Goal: Obtain resource: Download file/media

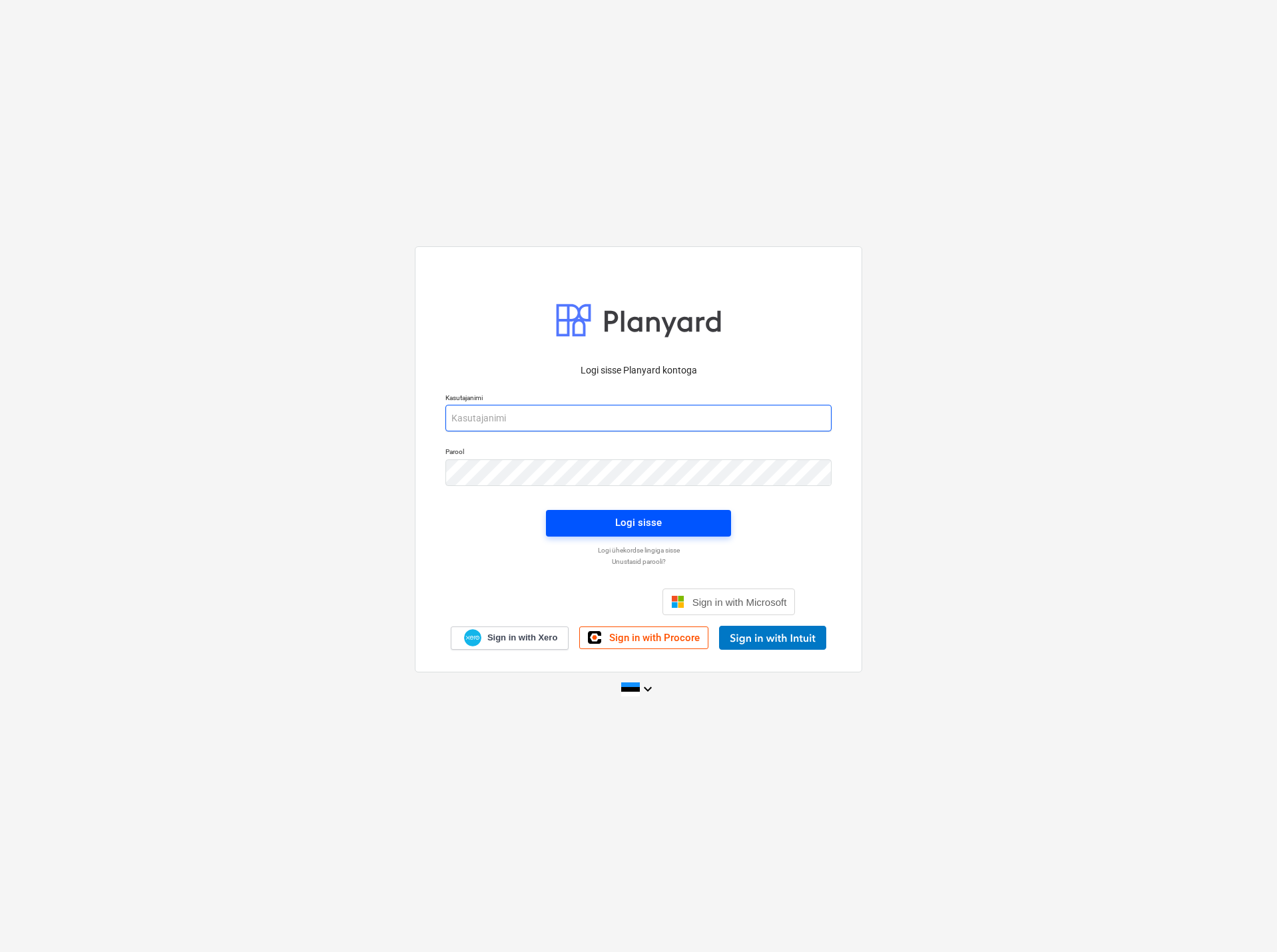
type input "[EMAIL_ADDRESS][DOMAIN_NAME]"
click at [662, 524] on span "Logi sisse" at bounding box center [638, 522] width 153 height 17
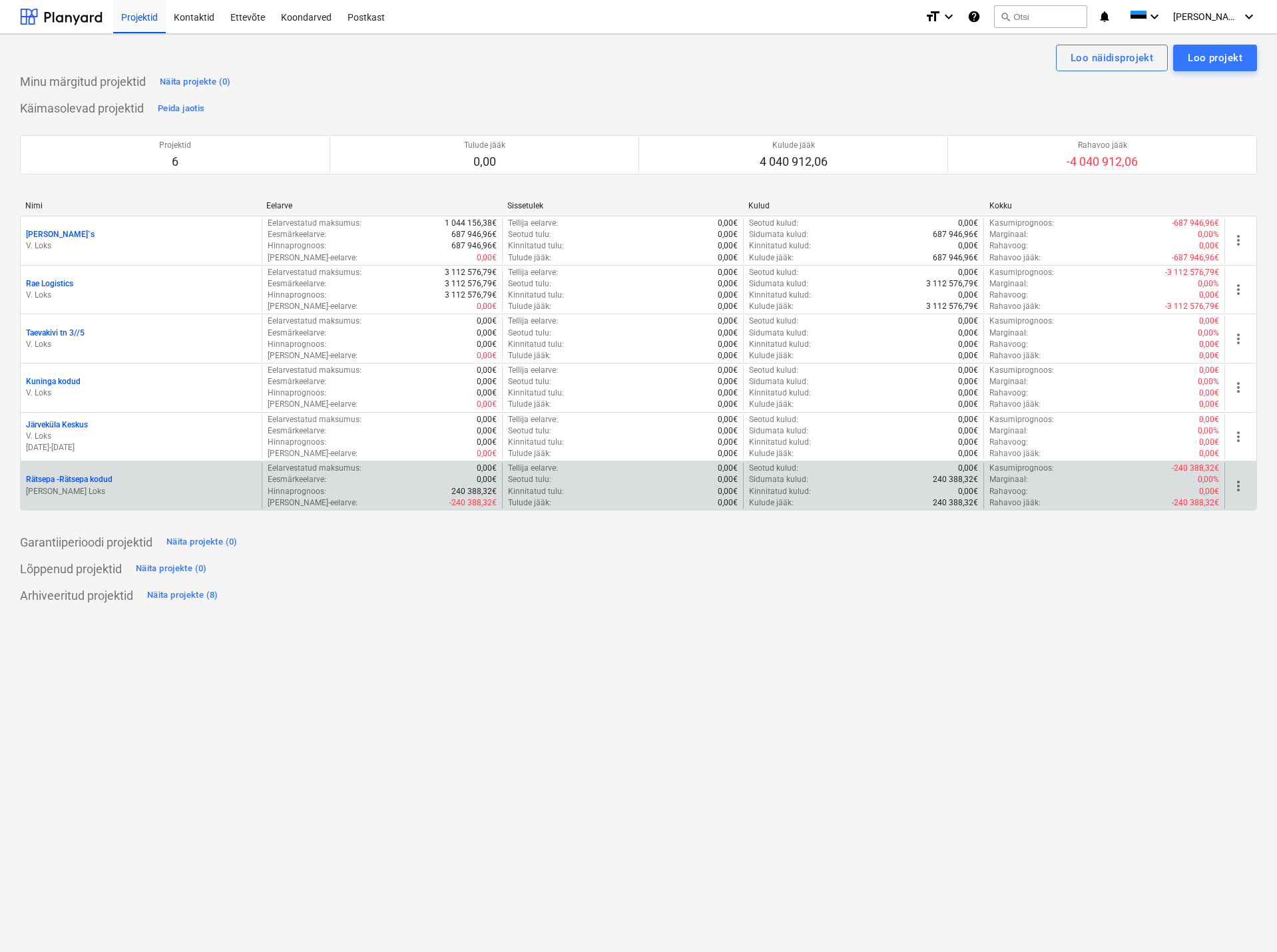
click at [94, 479] on p "Rätsepa - Rätsepa kodud" at bounding box center [69, 480] width 86 height 12
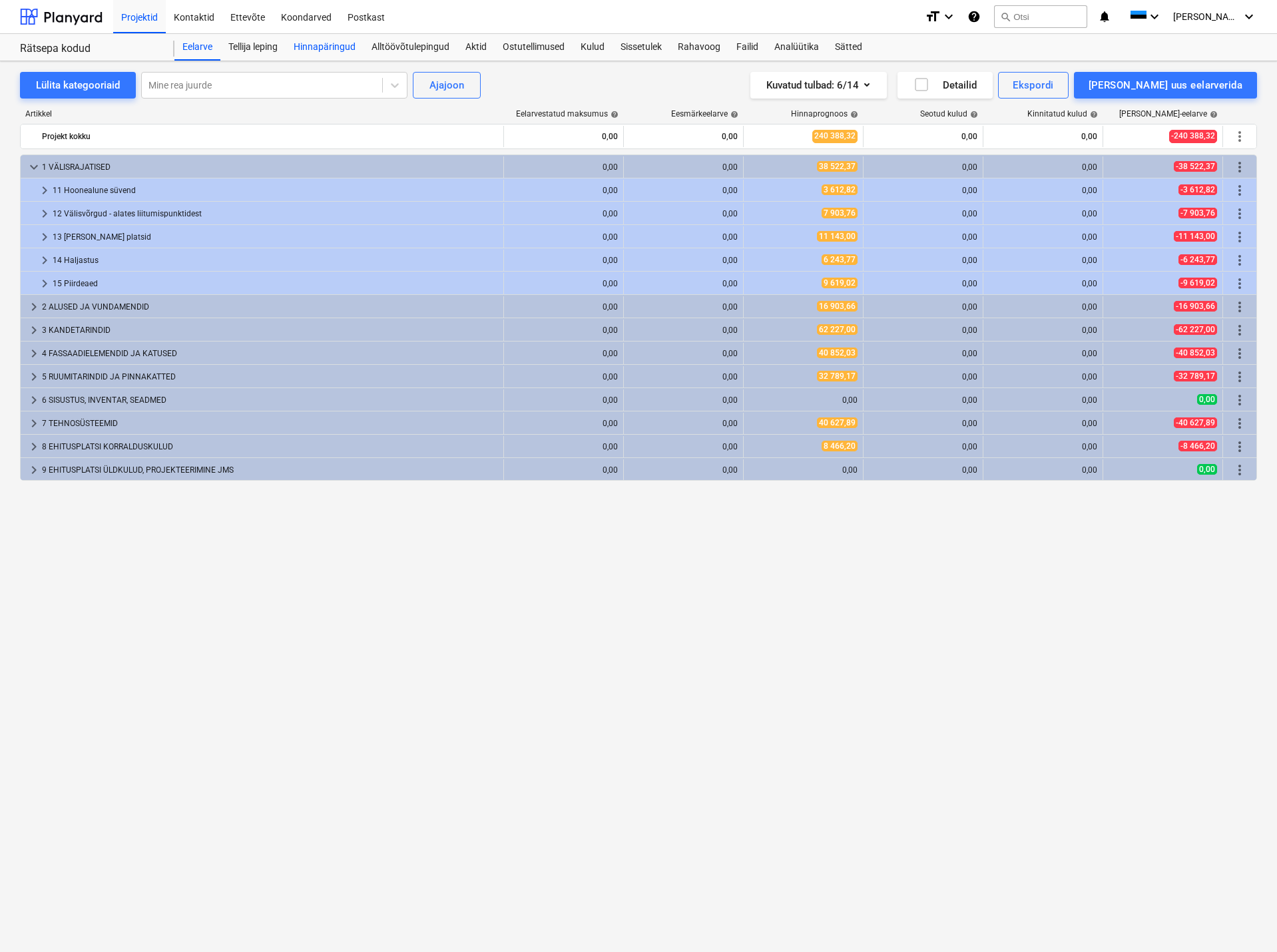
click at [321, 44] on div "Hinnapäringud" at bounding box center [324, 47] width 78 height 27
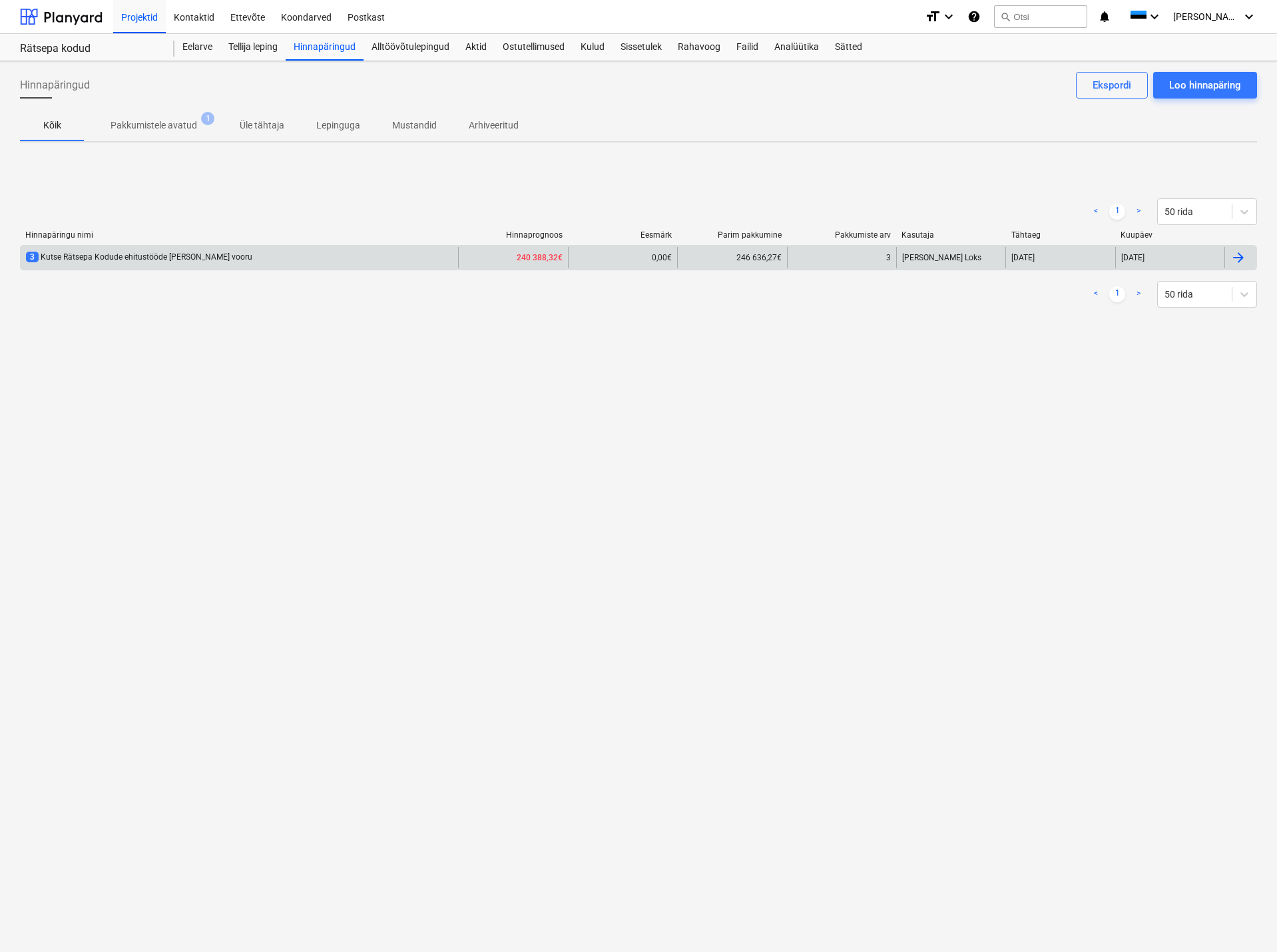
click at [153, 252] on div "3 Kutse Rätsepa Kodude ehitustööde [PERSON_NAME] vooru" at bounding box center [139, 257] width 226 height 12
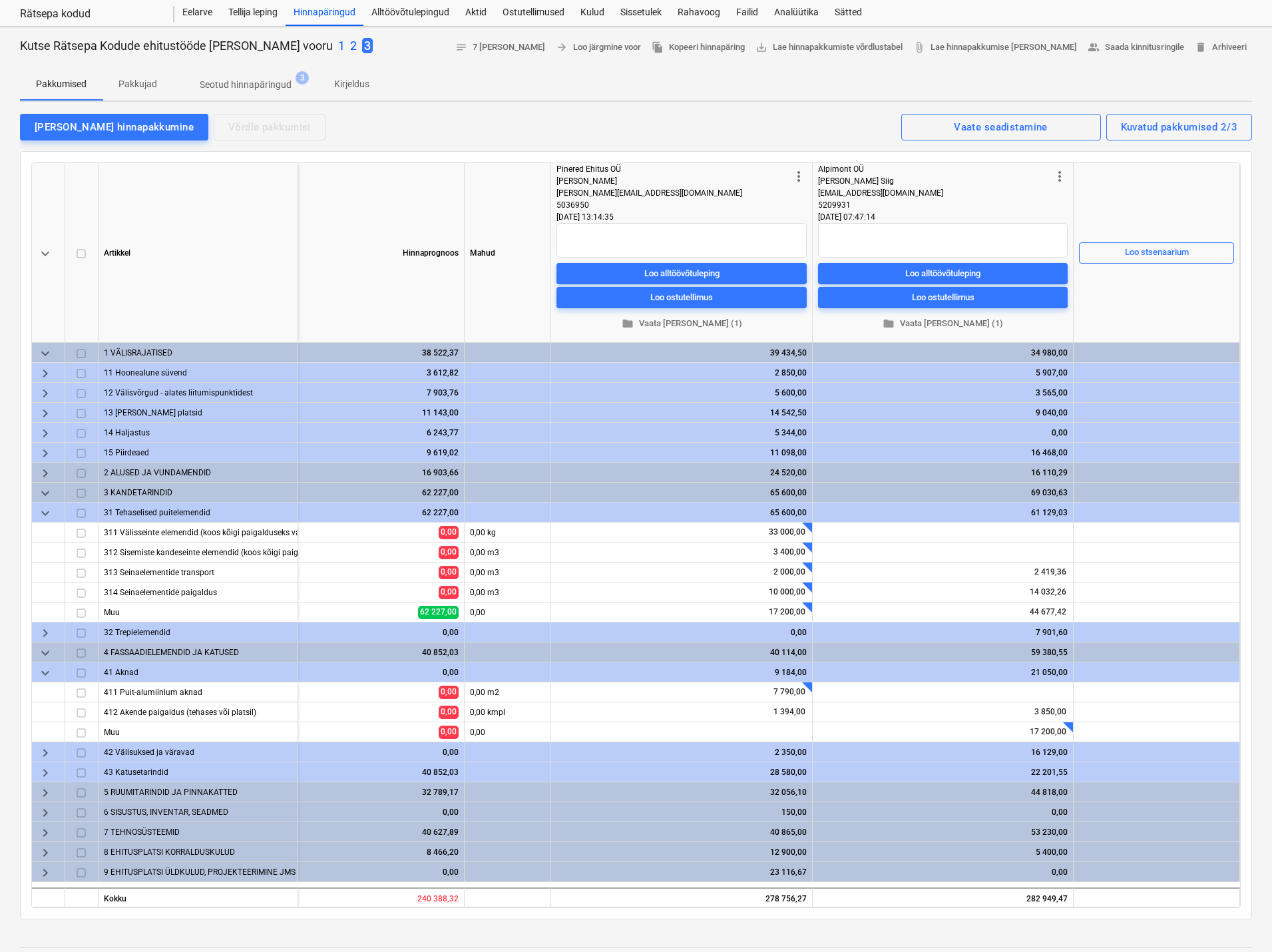
scroll to position [66, 0]
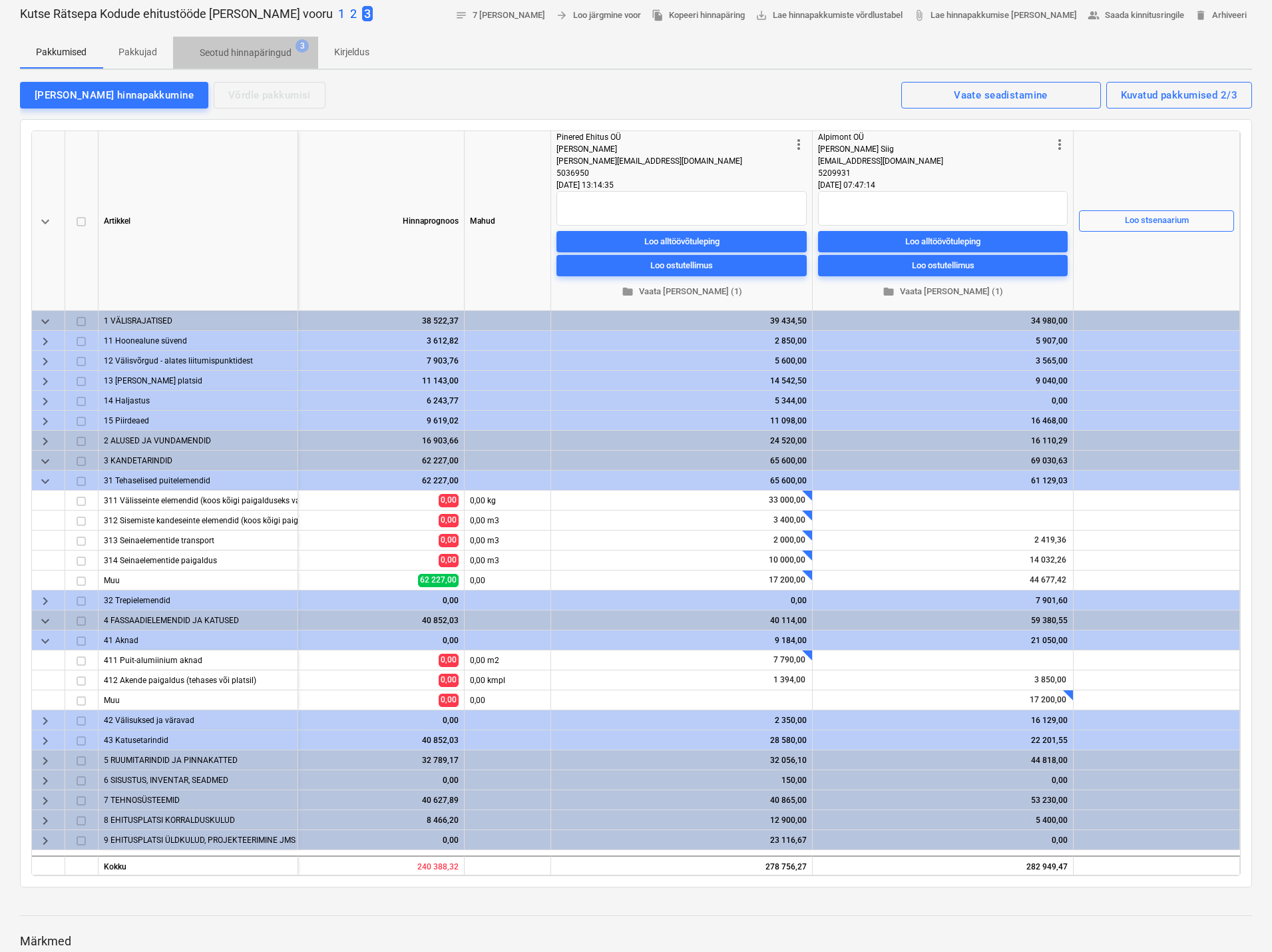
click at [260, 49] on p "Seotud hinnapäringud" at bounding box center [245, 53] width 92 height 14
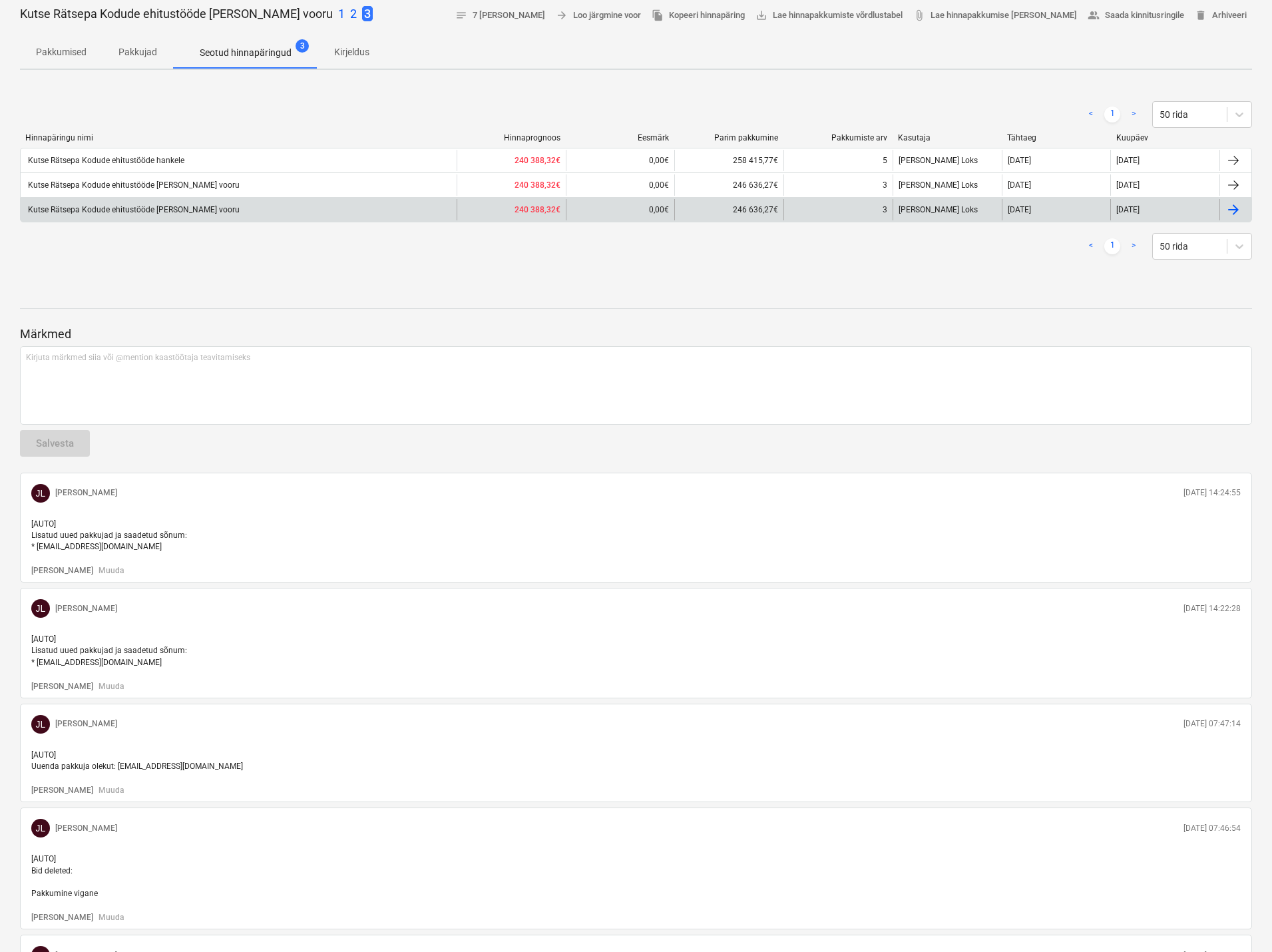
click at [189, 205] on div "Kutse Rätsepa Kodude ehitustööde [PERSON_NAME] vooru" at bounding box center [133, 210] width 214 height 9
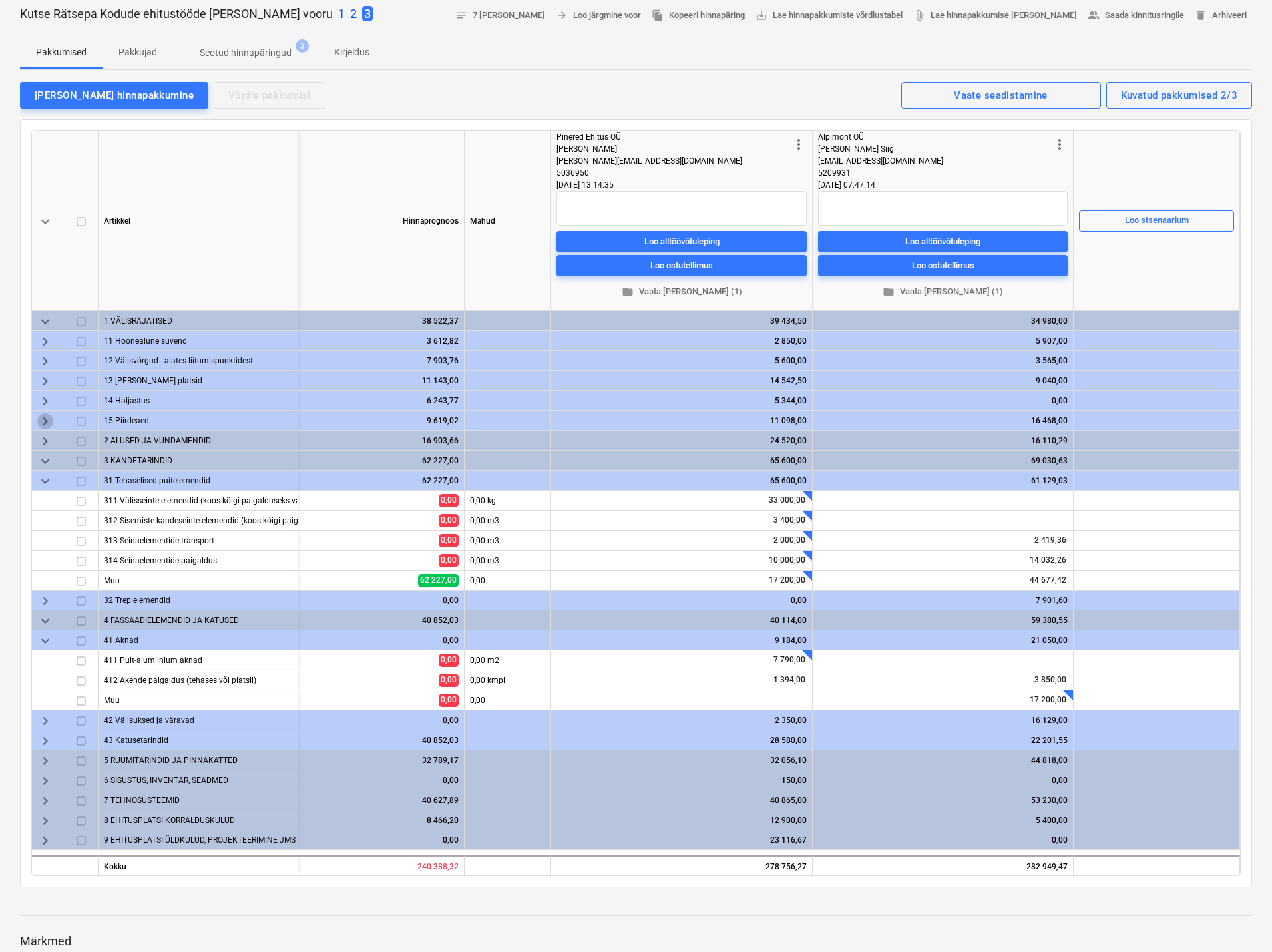
click at [44, 419] on span "keyboard_arrow_right" at bounding box center [45, 422] width 16 height 16
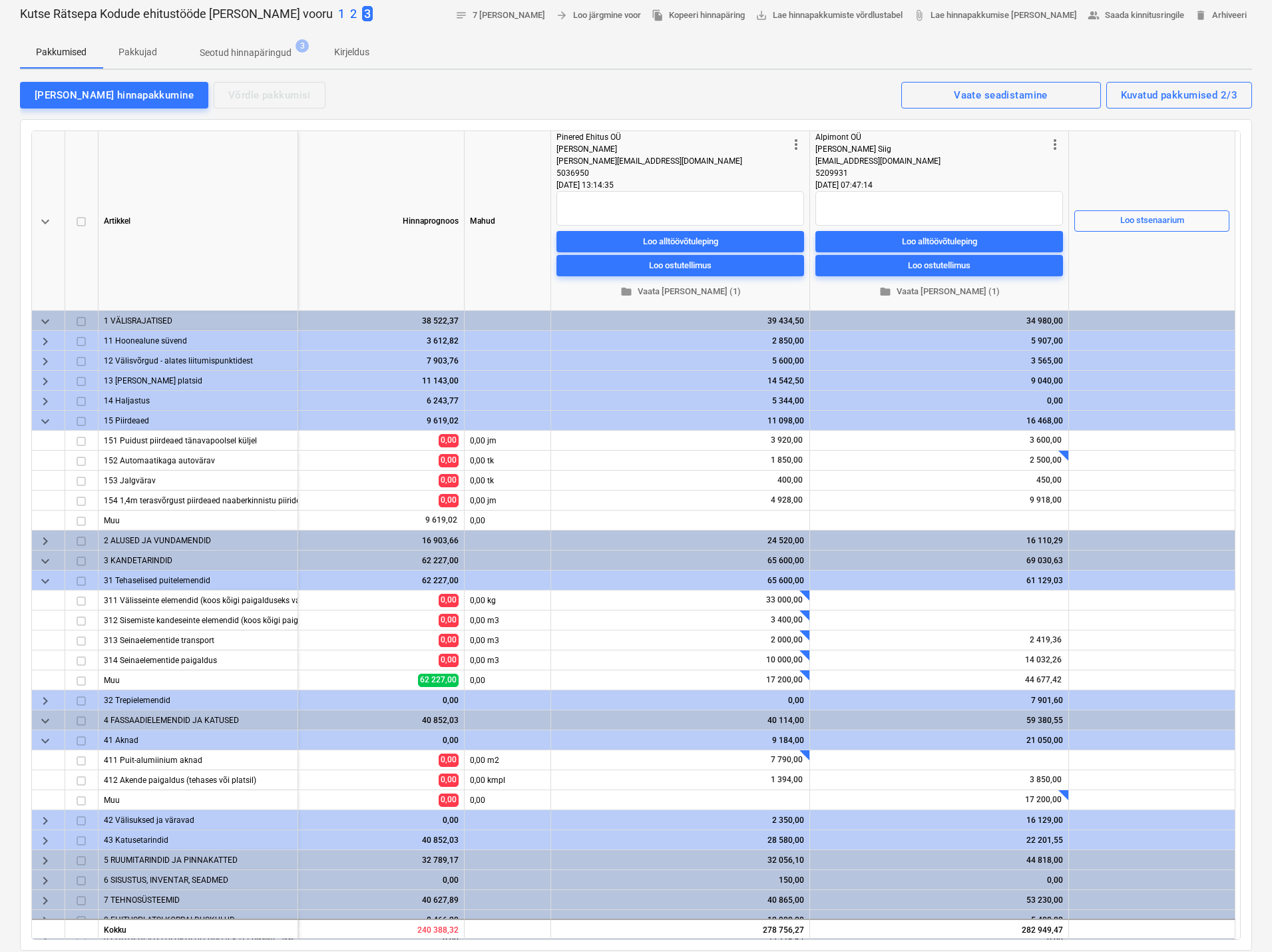
click at [843, 48] on div "Pakkumised Pakkujad Seotud hinnapäringud 3 Kirjeldus" at bounding box center [636, 53] width 1232 height 32
click at [949, 291] on span "folder Vaata [PERSON_NAME] (1)" at bounding box center [939, 291] width 237 height 15
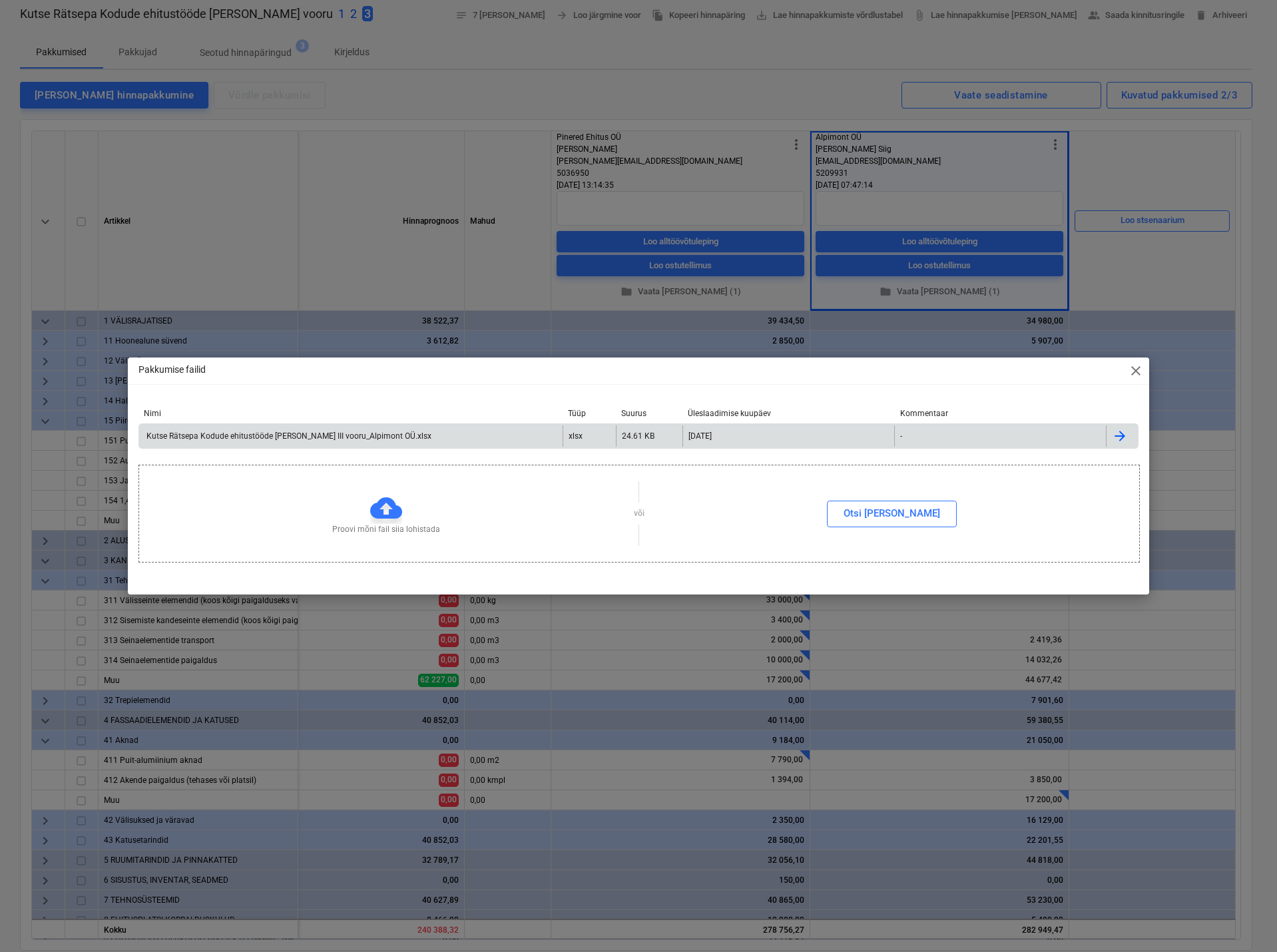
click at [356, 432] on div "Kutse Rätsepa Kodude ehitustööde [PERSON_NAME] III vooru_Alpimont OÜ.xlsx" at bounding box center [288, 436] width 287 height 9
click at [1131, 363] on span "close" at bounding box center [1136, 370] width 16 height 16
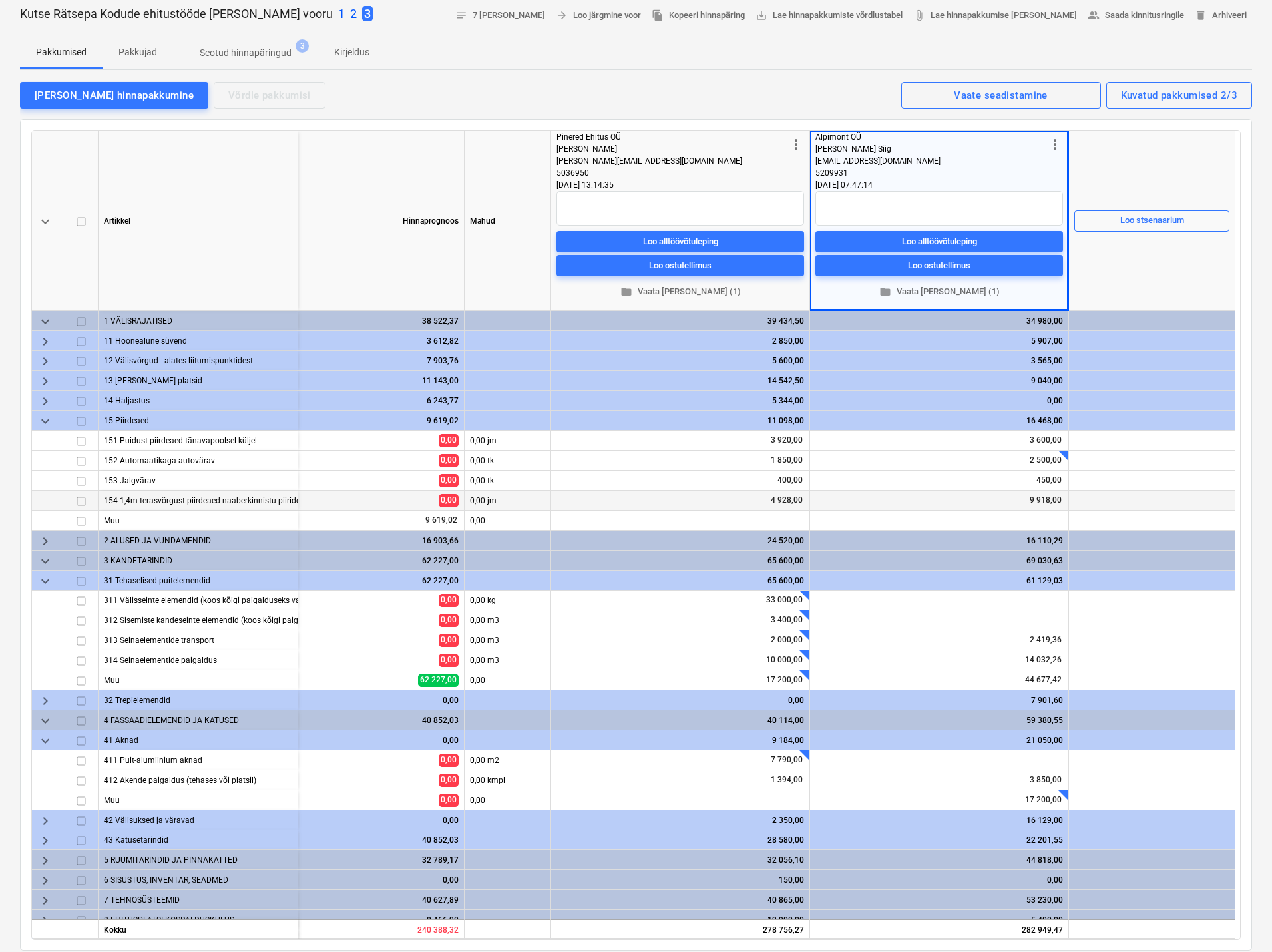
click at [493, 502] on div "0,00 jm" at bounding box center [508, 501] width 86 height 20
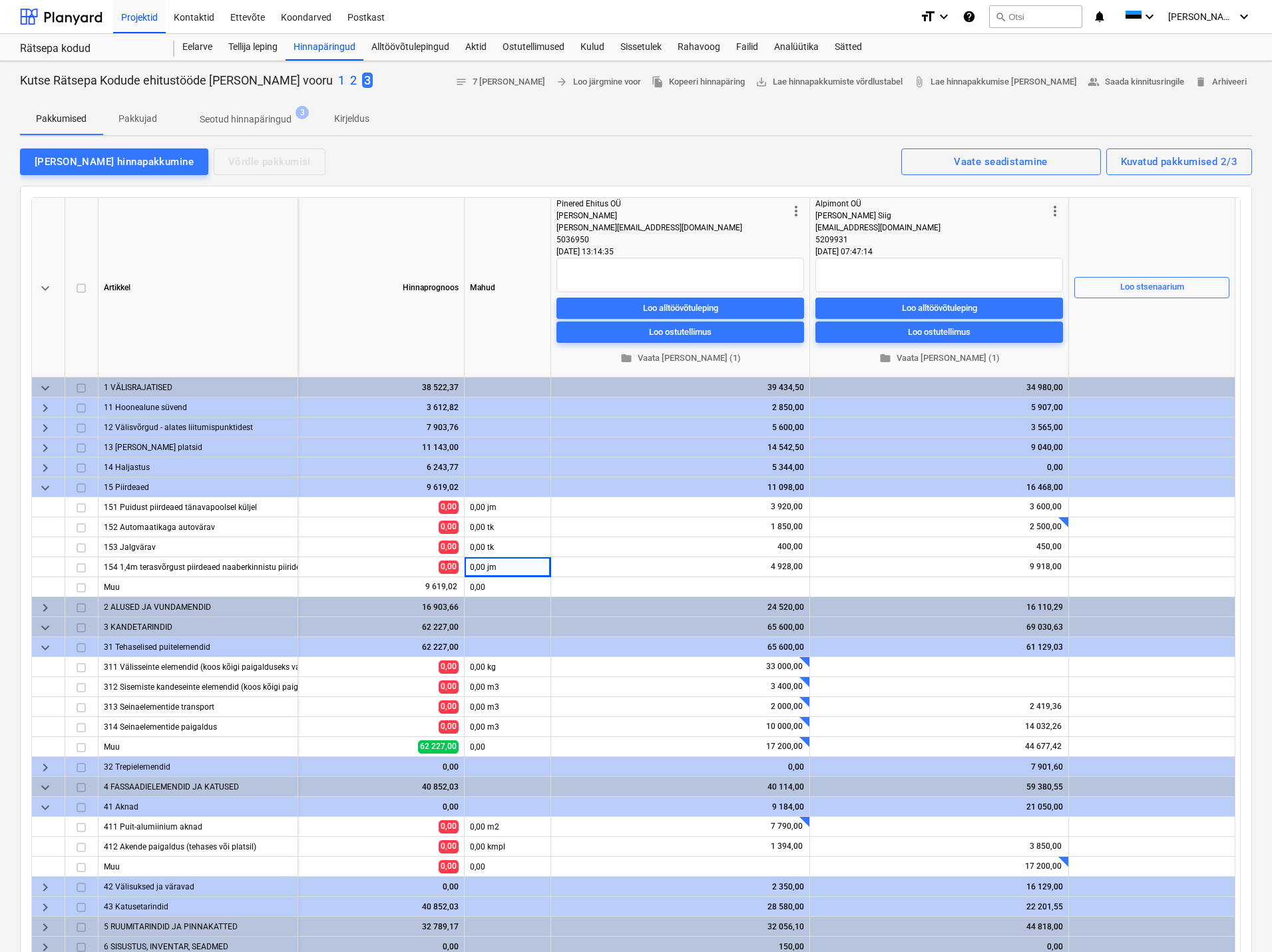
click at [249, 116] on p "Seotud hinnapäringud" at bounding box center [245, 119] width 92 height 14
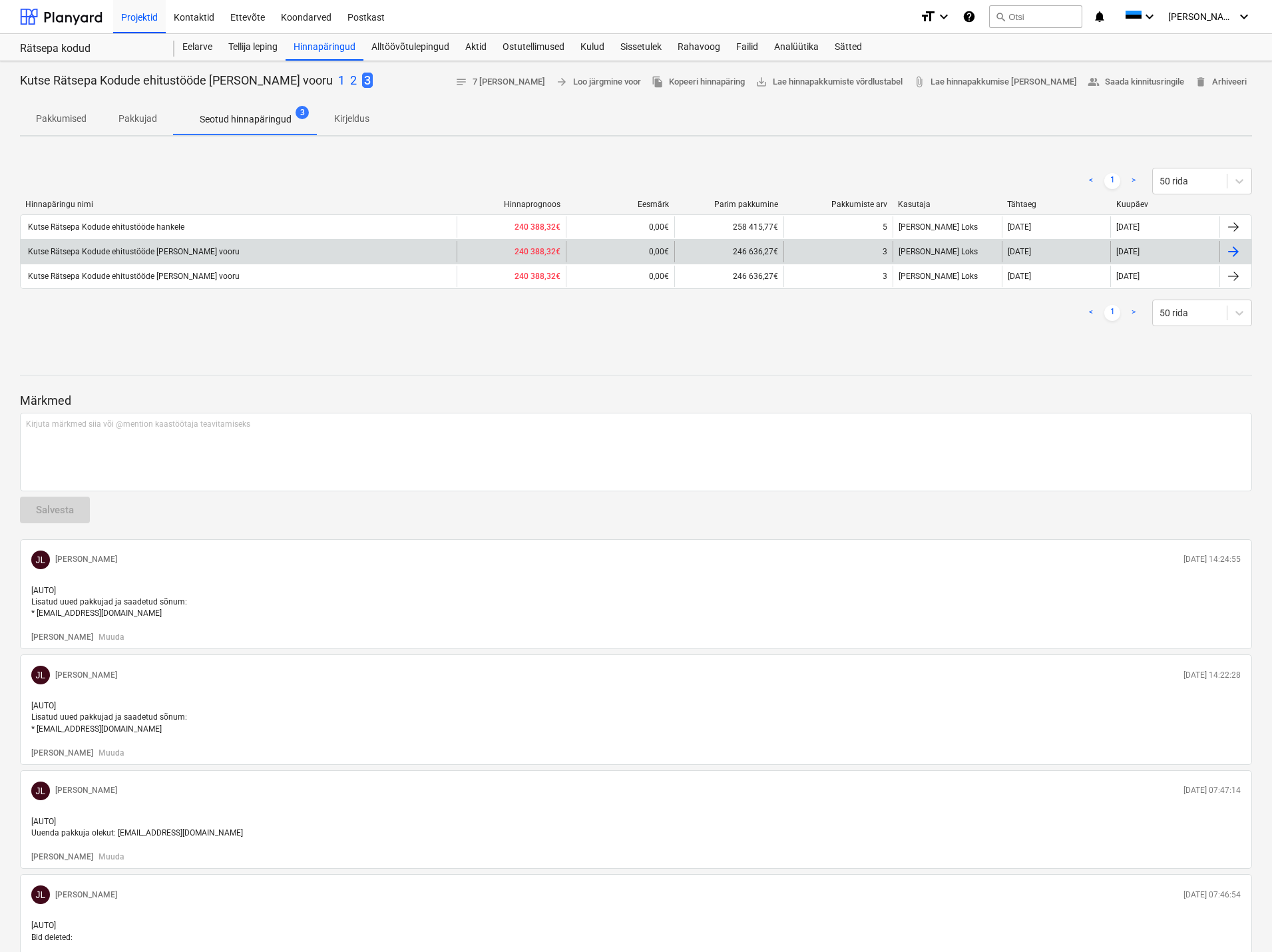
click at [165, 252] on div "Kutse Rätsepa Kodude ehitustööde [PERSON_NAME] vooru" at bounding box center [133, 252] width 214 height 9
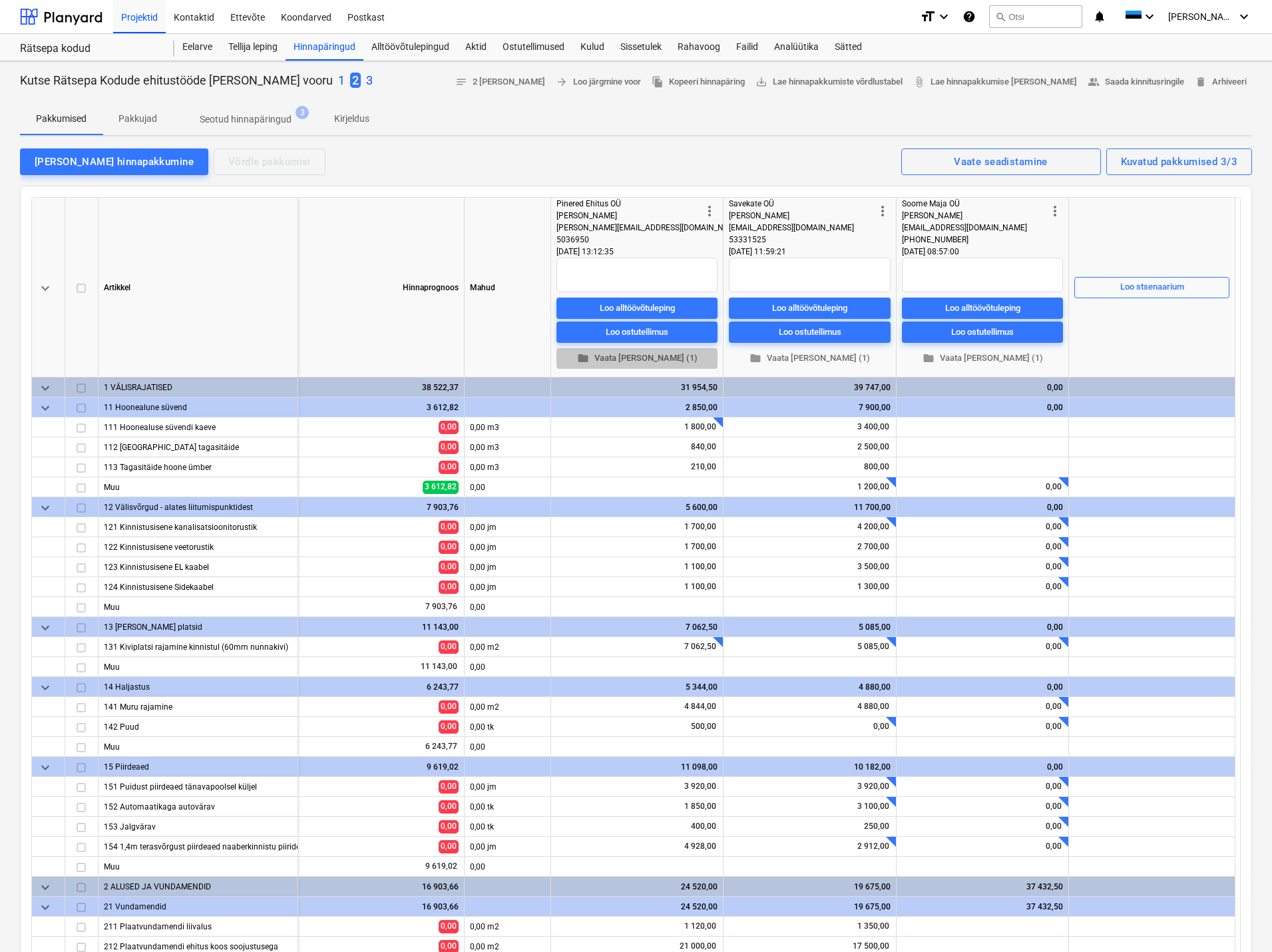
click at [641, 354] on span "folder Vaata [PERSON_NAME] (1)" at bounding box center [637, 358] width 151 height 15
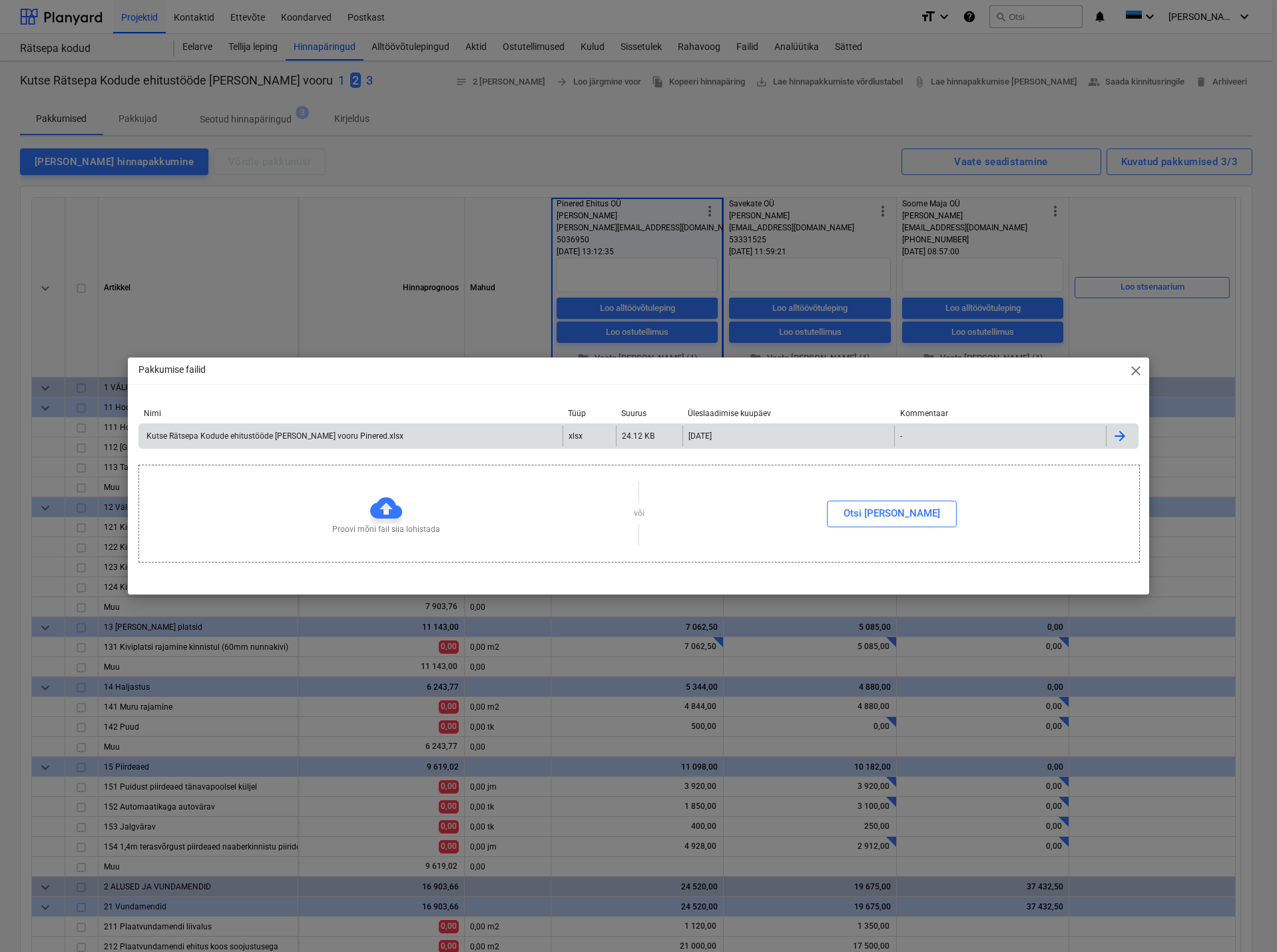
click at [348, 437] on div "Kutse Rätsepa Kodude ehitustööde [PERSON_NAME] vooru Pinered.xlsx" at bounding box center [273, 436] width 259 height 9
click at [1139, 373] on span "close" at bounding box center [1136, 370] width 16 height 16
